Goal: Transaction & Acquisition: Purchase product/service

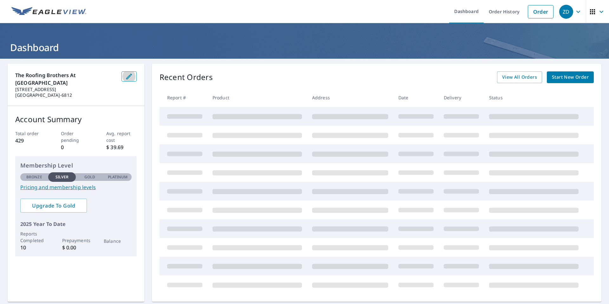
click at [126, 75] on icon "button" at bounding box center [129, 77] width 6 height 6
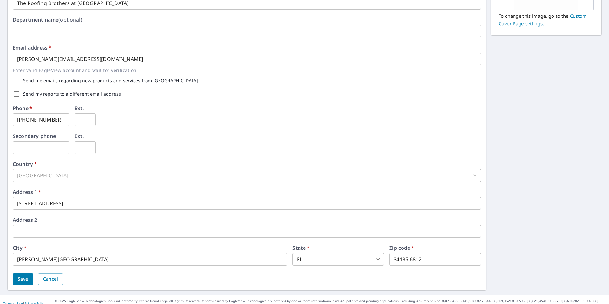
scroll to position [143, 0]
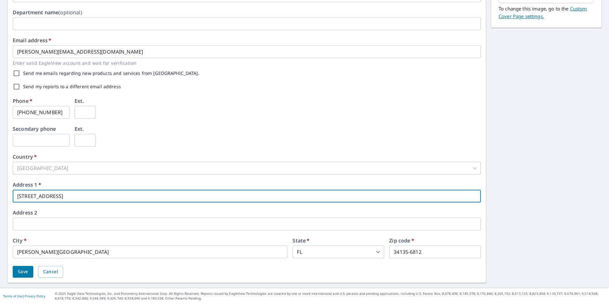
drag, startPoint x: 78, startPoint y: 197, endPoint x: 15, endPoint y: 194, distance: 63.2
click at [15, 194] on input "28400 Old 41 Rd Ste 6" at bounding box center [247, 196] width 468 height 13
type input "[STREET_ADDRESS]"
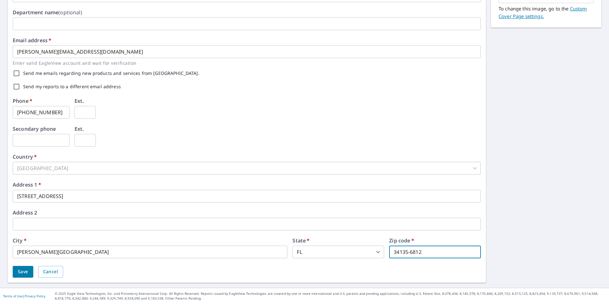
drag, startPoint x: 418, startPoint y: 253, endPoint x: 406, endPoint y: 252, distance: 12.1
click at [406, 252] on input "34135-6812" at bounding box center [435, 251] width 92 height 13
type input "34135"
click at [22, 271] on span "Save" at bounding box center [23, 272] width 10 height 8
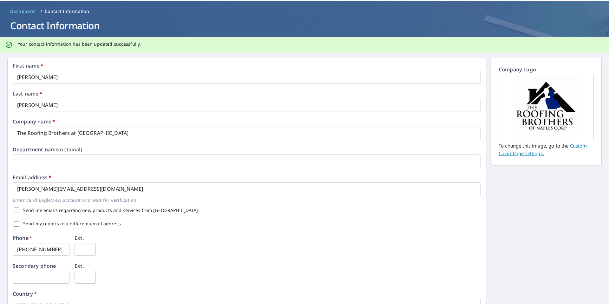
scroll to position [0, 0]
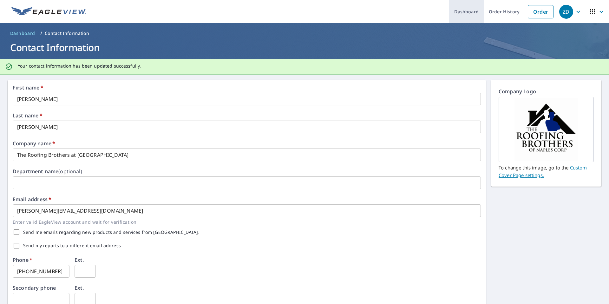
click at [460, 13] on link "Dashboard" at bounding box center [466, 11] width 35 height 23
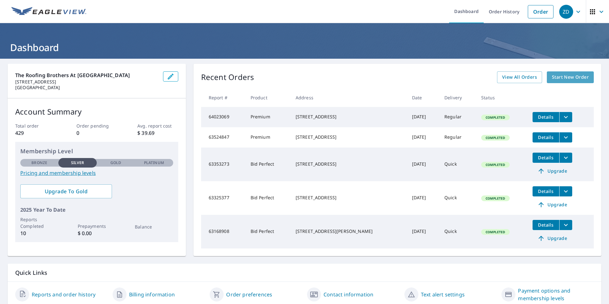
click at [567, 79] on span "Start New Order" at bounding box center [569, 77] width 37 height 8
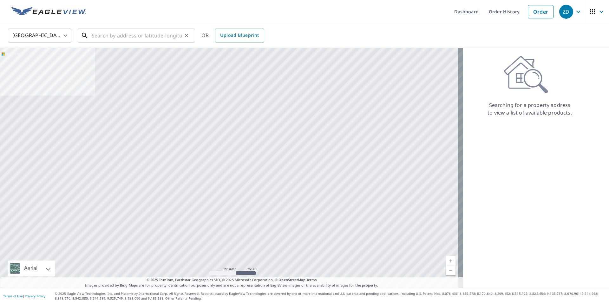
click at [139, 38] on input "text" at bounding box center [137, 36] width 90 height 18
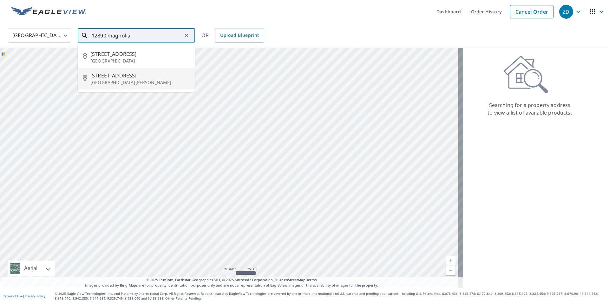
click at [140, 79] on p "[GEOGRAPHIC_DATA][PERSON_NAME]" at bounding box center [140, 82] width 100 height 6
type input "[STREET_ADDRESS][PERSON_NAME]"
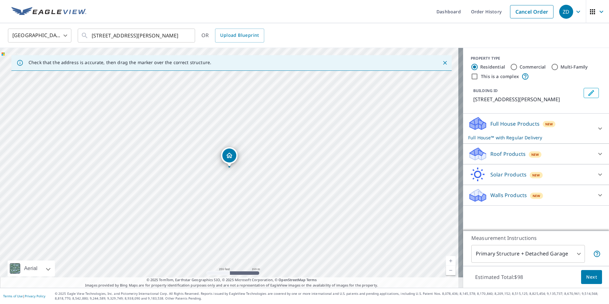
click at [581, 137] on div "Full House Products New Full House™ with Regular Delivery" at bounding box center [530, 128] width 124 height 25
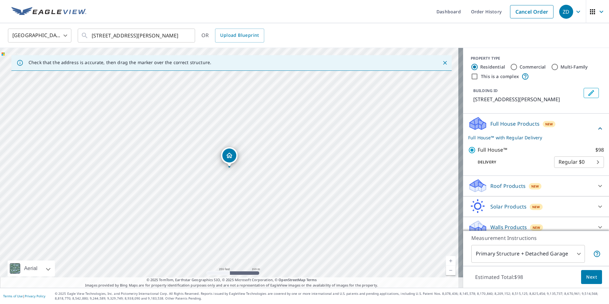
click at [578, 138] on div "Full House Products New Full House™ with Regular Delivery" at bounding box center [532, 128] width 128 height 25
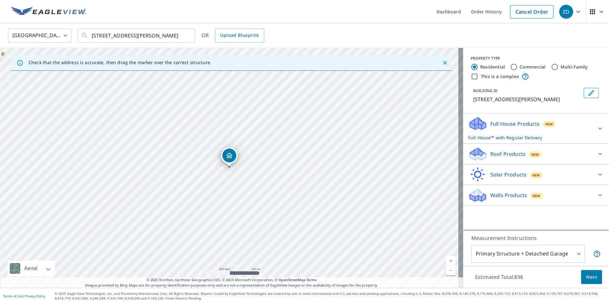
click at [571, 161] on div "Roof Products New" at bounding box center [530, 153] width 124 height 15
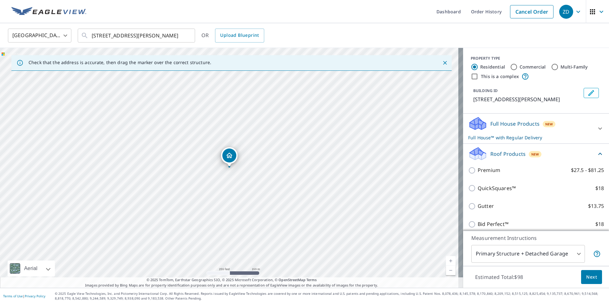
click at [575, 161] on div "Roof Products New" at bounding box center [532, 153] width 128 height 15
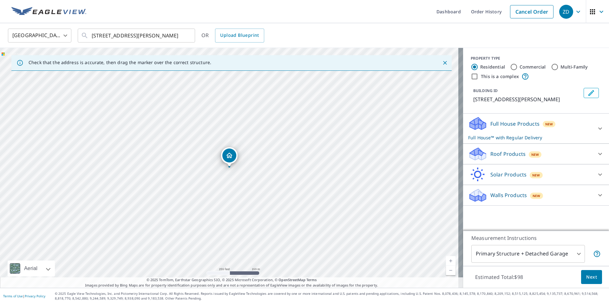
click at [515, 158] on p "Roof Products" at bounding box center [507, 154] width 35 height 8
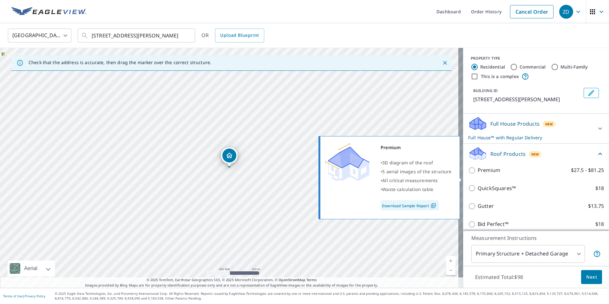
click at [468, 174] on input "Premium $27.5 - $81.25" at bounding box center [473, 170] width 10 height 8
checkbox input "true"
checkbox input "false"
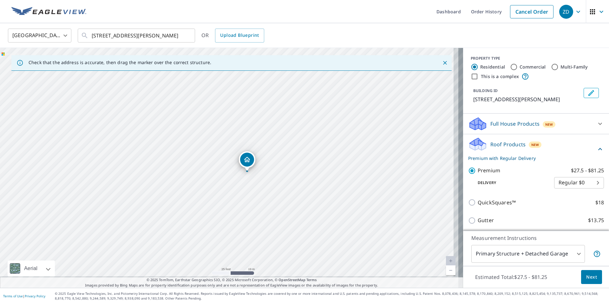
drag, startPoint x: 312, startPoint y: 169, endPoint x: 252, endPoint y: 87, distance: 101.7
click at [252, 87] on div "[STREET_ADDRESS][PERSON_NAME]" at bounding box center [231, 168] width 463 height 240
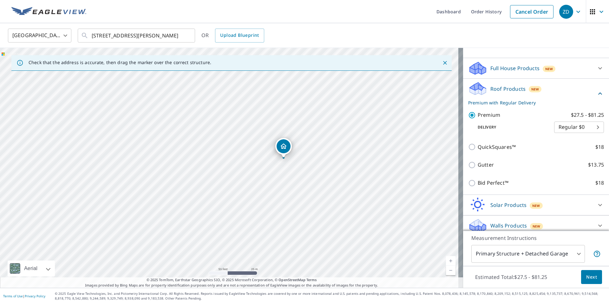
scroll to position [68, 0]
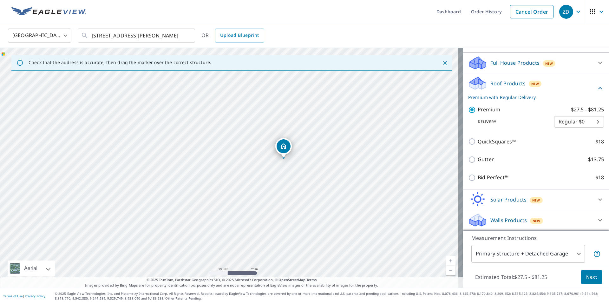
click at [572, 197] on div "Solar Products New" at bounding box center [530, 199] width 124 height 15
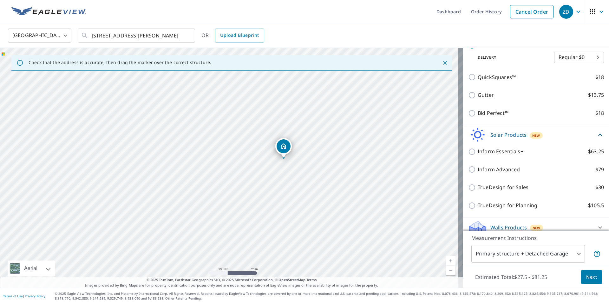
scroll to position [140, 0]
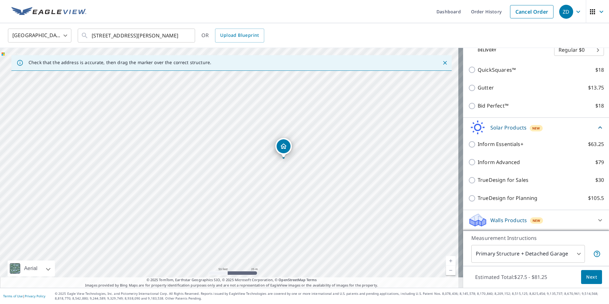
click at [565, 220] on div "Walls Products New" at bounding box center [530, 219] width 124 height 15
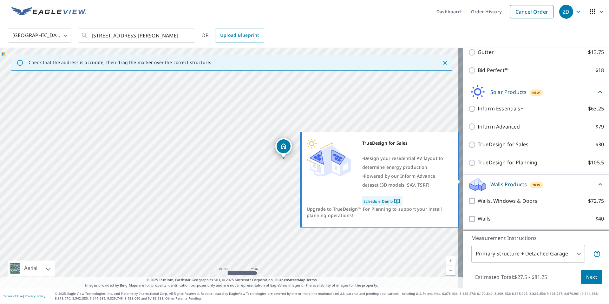
scroll to position [0, 0]
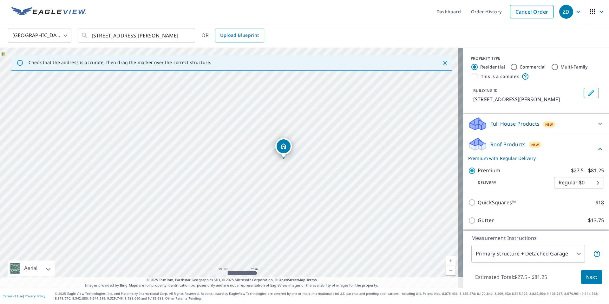
click at [589, 277] on span "Next" at bounding box center [591, 277] width 11 height 8
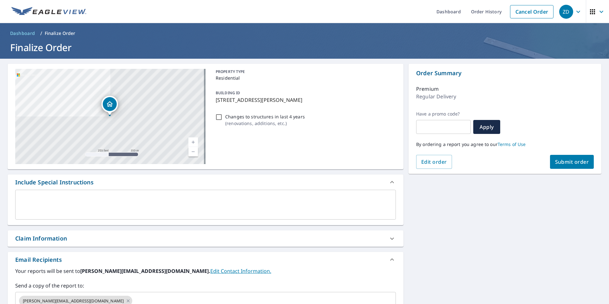
click at [569, 165] on span "Submit order" at bounding box center [572, 161] width 34 height 7
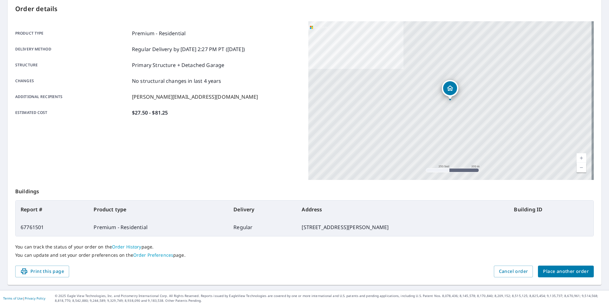
scroll to position [69, 0]
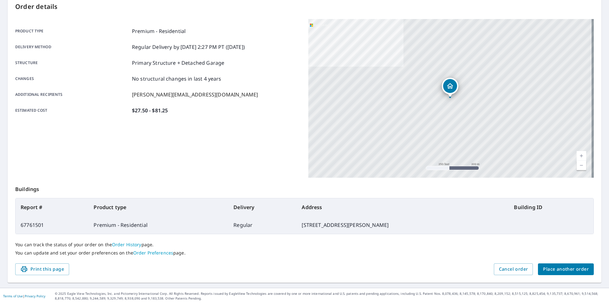
click at [552, 271] on span "Place another order" at bounding box center [566, 269] width 46 height 8
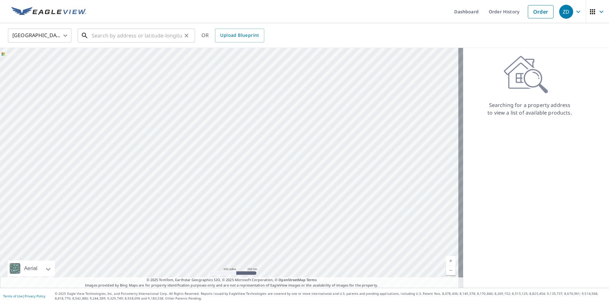
click at [176, 30] on input "text" at bounding box center [137, 36] width 90 height 18
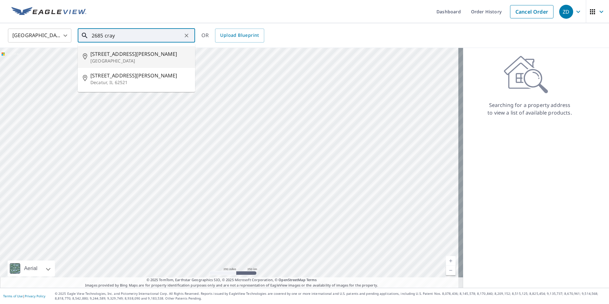
click at [130, 56] on span "2685 Crayton Rd" at bounding box center [140, 54] width 100 height 8
type input "2685 Crayton Rd Naples, FL 34103"
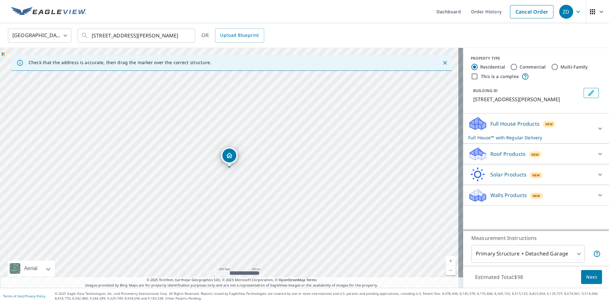
click at [557, 156] on div "Roof Products New" at bounding box center [530, 153] width 124 height 15
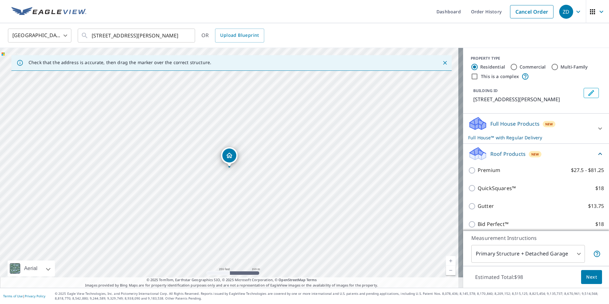
click at [477, 175] on div "Premium $27.5 - $81.25" at bounding box center [536, 170] width 136 height 18
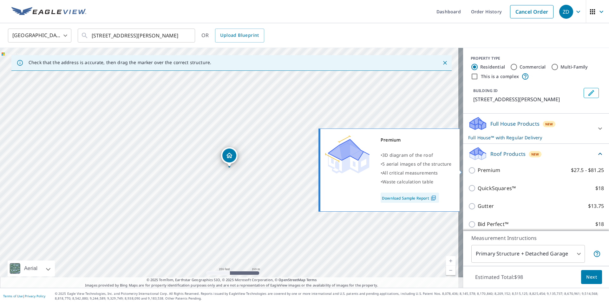
click at [478, 171] on p "Premium" at bounding box center [488, 170] width 23 height 8
click at [477, 171] on input "Premium $27.5 - $81.25" at bounding box center [473, 170] width 10 height 8
checkbox input "true"
checkbox input "false"
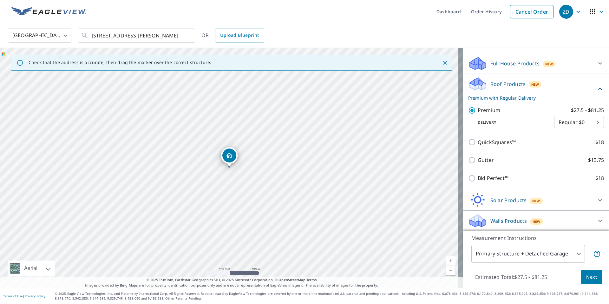
scroll to position [61, 0]
click at [581, 281] on button "Next" at bounding box center [591, 277] width 21 height 14
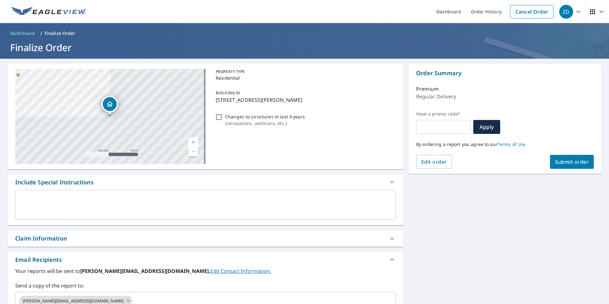
click at [574, 163] on span "Submit order" at bounding box center [572, 161] width 34 height 7
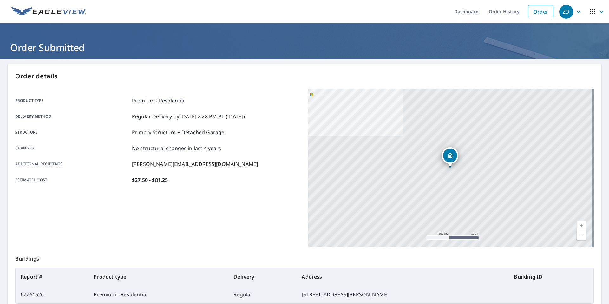
click at [599, 13] on icon "button" at bounding box center [601, 12] width 8 height 8
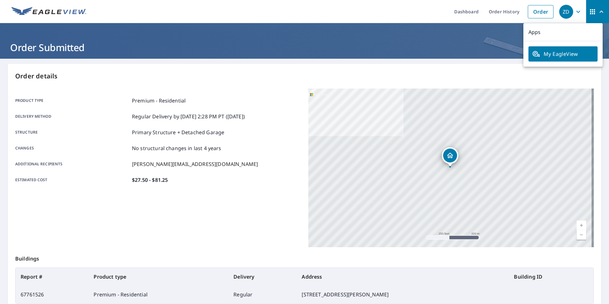
click at [457, 42] on h1 "Order Submitted" at bounding box center [304, 47] width 593 height 13
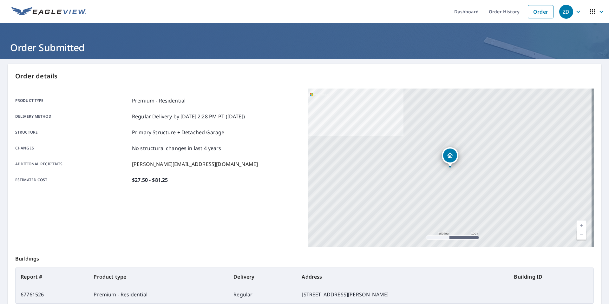
click at [64, 17] on link at bounding box center [49, 11] width 82 height 23
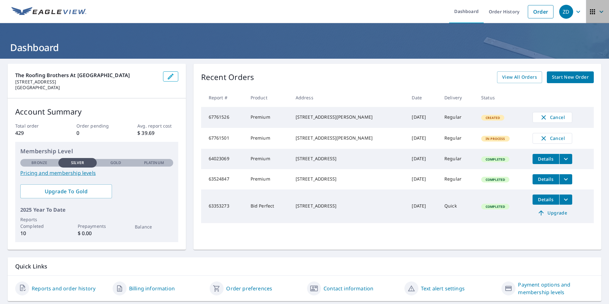
click at [588, 17] on span "button" at bounding box center [597, 11] width 18 height 15
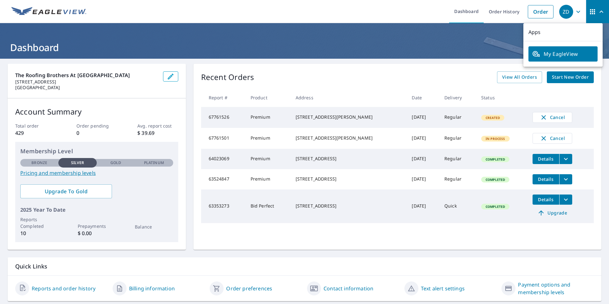
click at [398, 15] on ul "Dashboard Order History Order" at bounding box center [323, 11] width 466 height 23
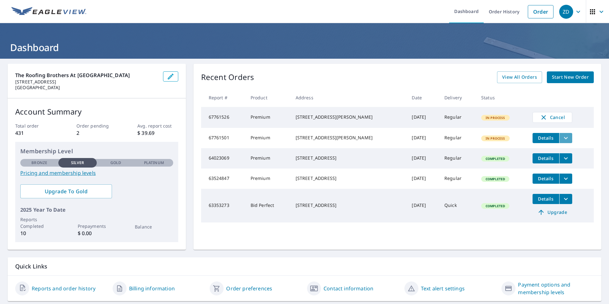
click at [562, 141] on icon "filesDropdownBtn-67761501" at bounding box center [566, 138] width 8 height 8
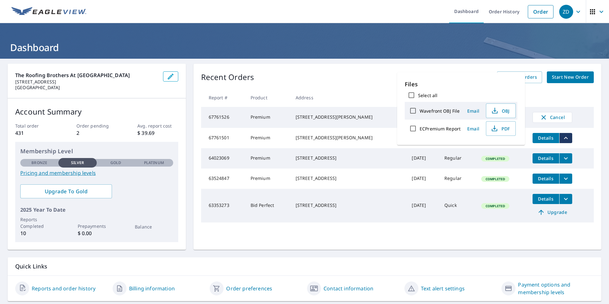
click at [355, 141] on div "[STREET_ADDRESS][PERSON_NAME]" at bounding box center [348, 137] width 106 height 6
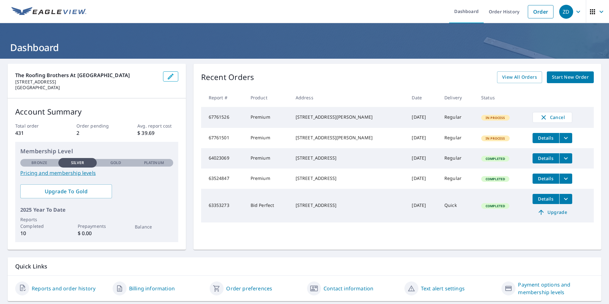
click at [316, 141] on div "[STREET_ADDRESS][PERSON_NAME]" at bounding box center [348, 137] width 106 height 6
click at [536, 139] on span "Details" at bounding box center [545, 138] width 19 height 6
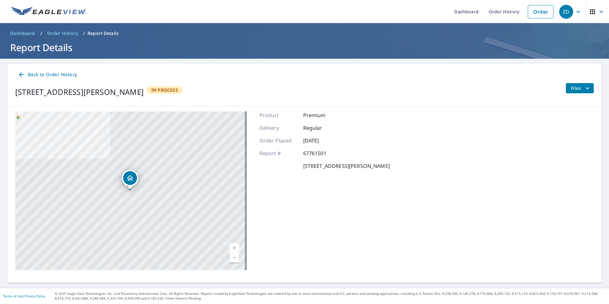
click at [571, 88] on span "Files" at bounding box center [581, 88] width 20 height 8
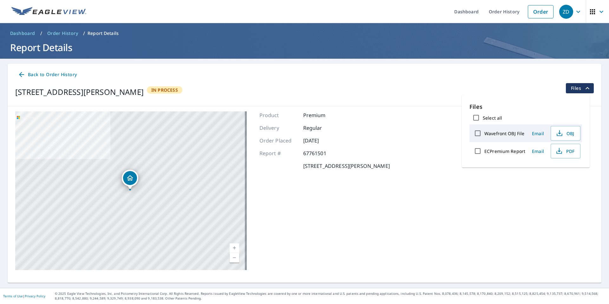
click at [330, 91] on div "[STREET_ADDRESS][PERSON_NAME] In Process Files" at bounding box center [304, 92] width 578 height 18
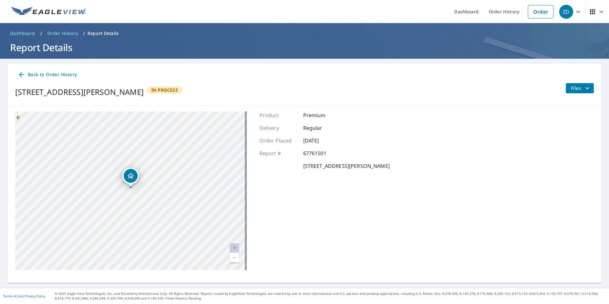
click at [96, 149] on div "[STREET_ADDRESS][PERSON_NAME]" at bounding box center [130, 190] width 231 height 158
drag, startPoint x: 101, startPoint y: 149, endPoint x: 113, endPoint y: 157, distance: 14.2
click at [113, 157] on div "[STREET_ADDRESS][PERSON_NAME]" at bounding box center [130, 190] width 231 height 158
